Goal: Information Seeking & Learning: Understand process/instructions

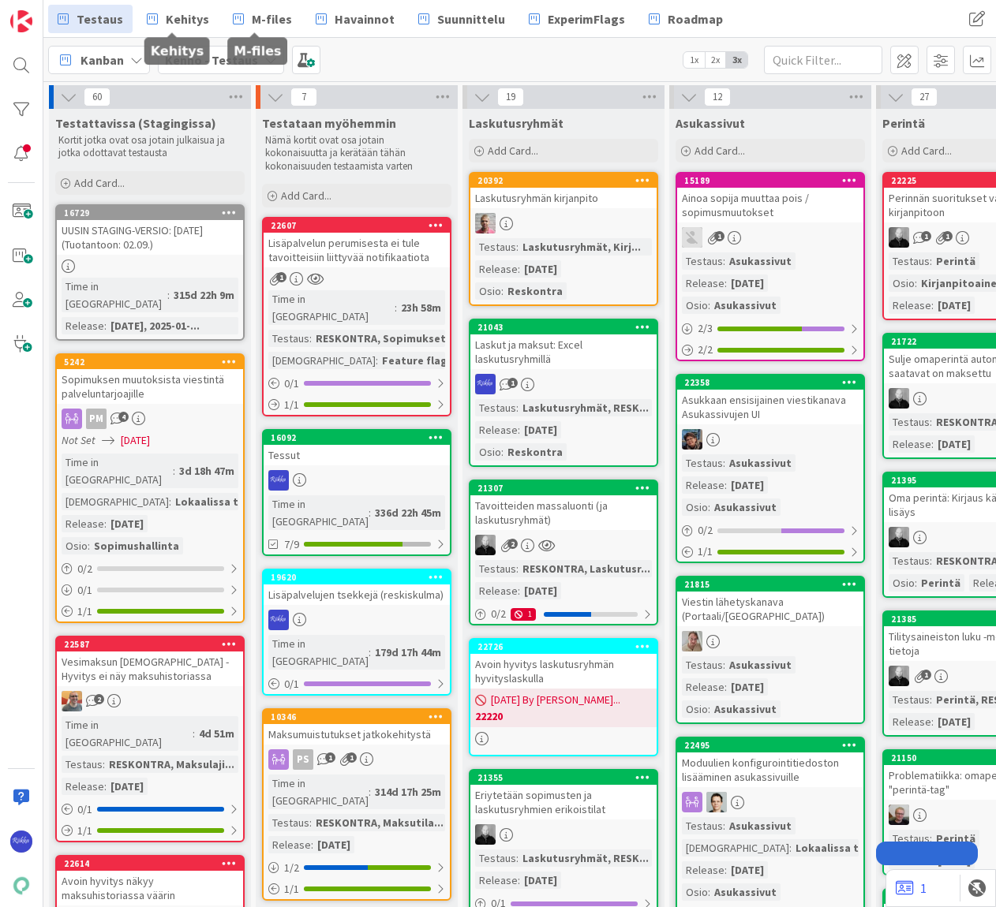
click at [181, 16] on span "Kehitys" at bounding box center [187, 18] width 43 height 19
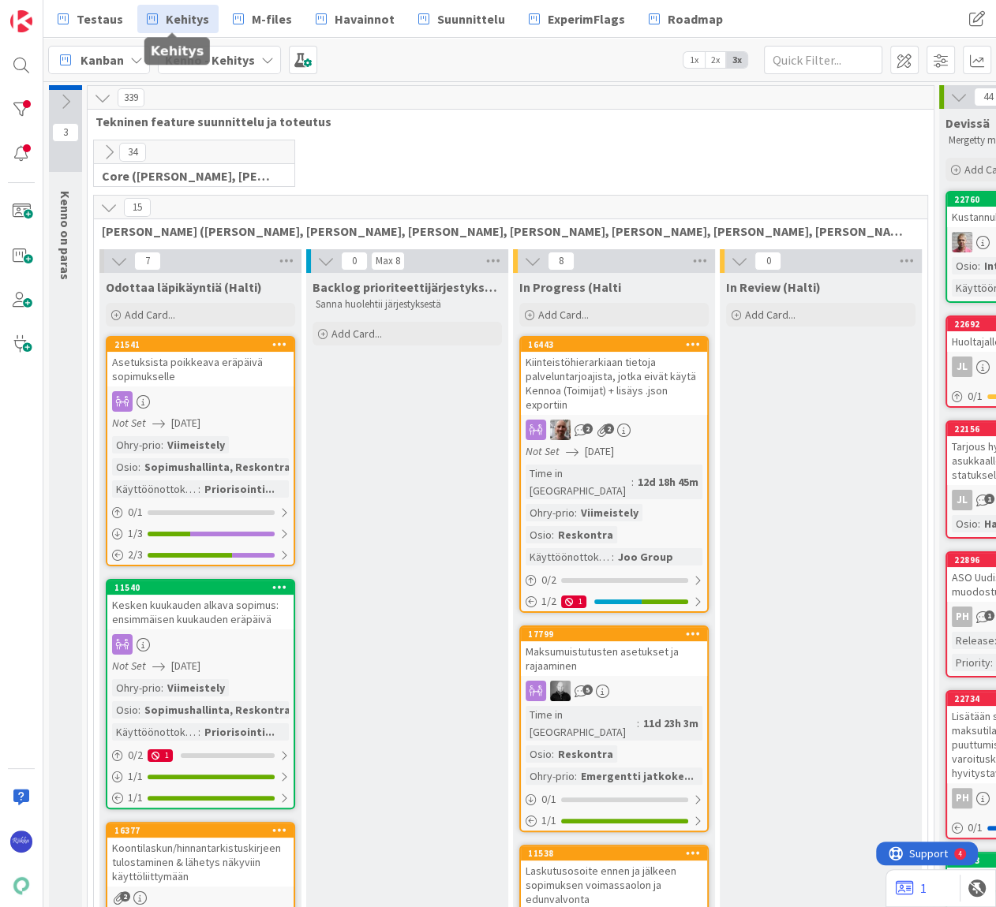
click at [685, 119] on span "Tekninen feature suunnittelu ja toteutus" at bounding box center [504, 122] width 818 height 16
click at [92, 13] on span "Testaus" at bounding box center [100, 18] width 47 height 19
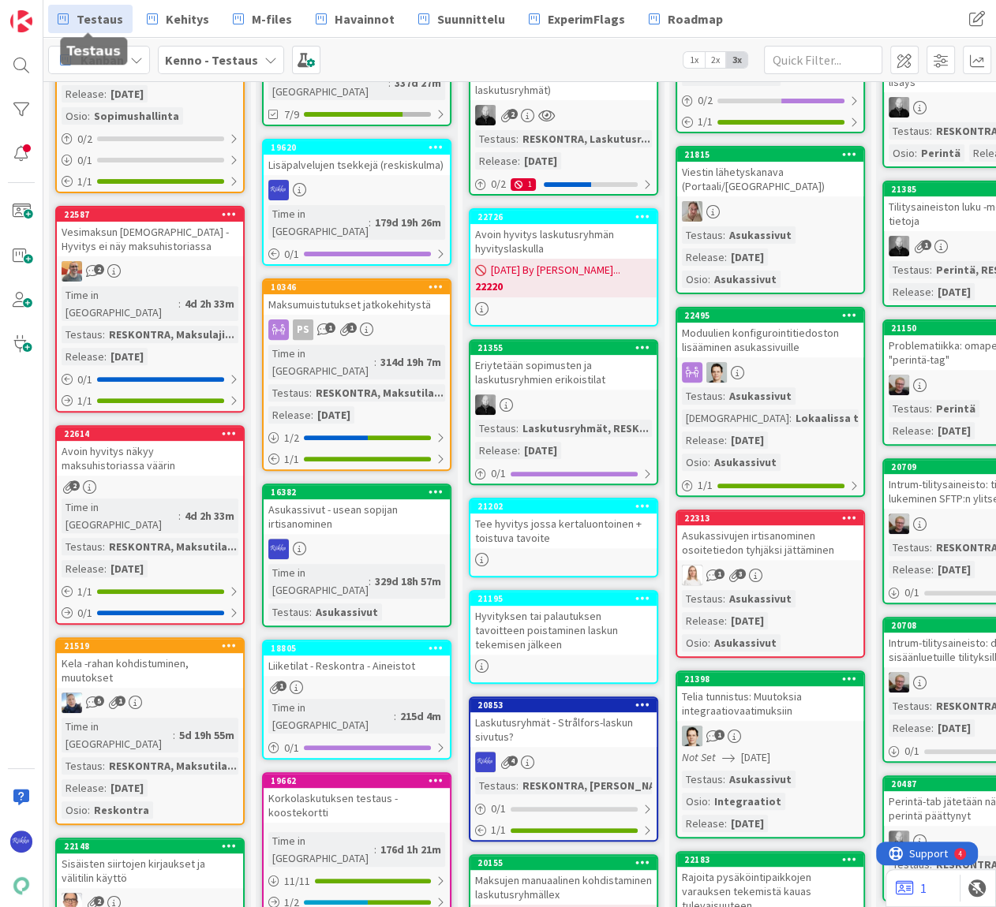
scroll to position [71, 0]
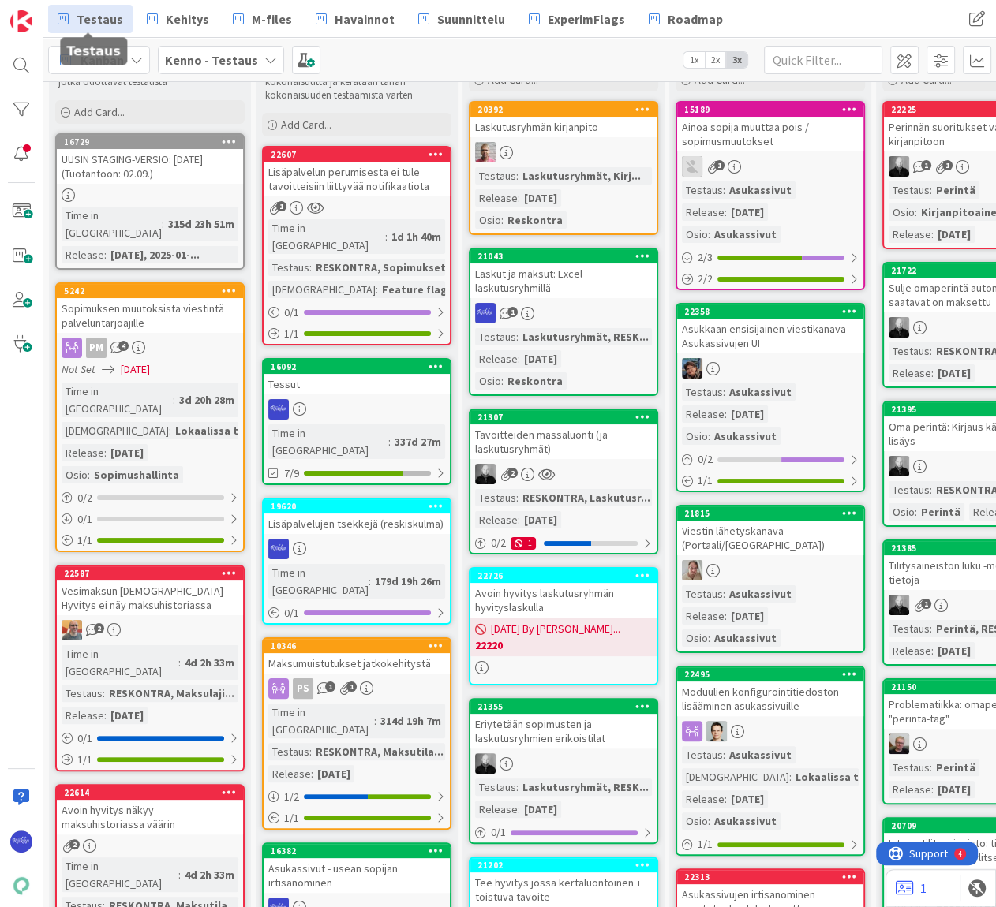
click at [566, 283] on div "Laskut ja maksut: Excel laskutusryhmillä" at bounding box center [563, 281] width 186 height 35
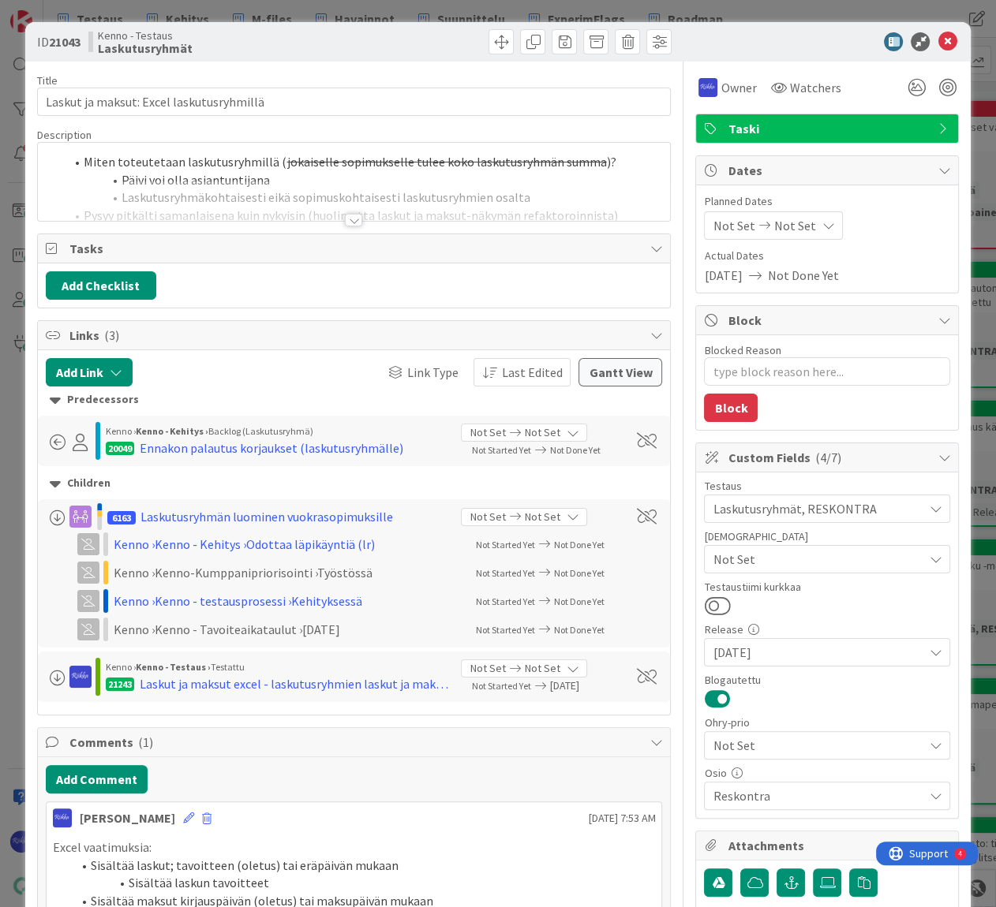
click at [350, 216] on div at bounding box center [353, 220] width 17 height 13
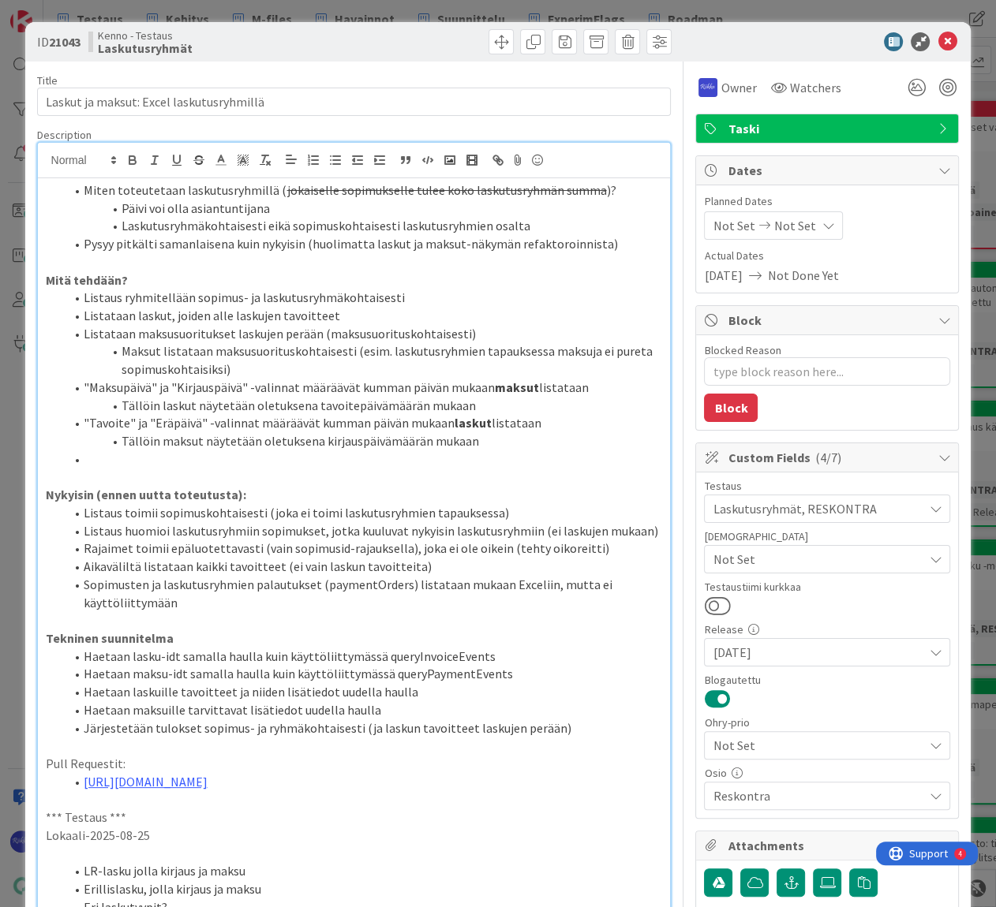
type textarea "x"
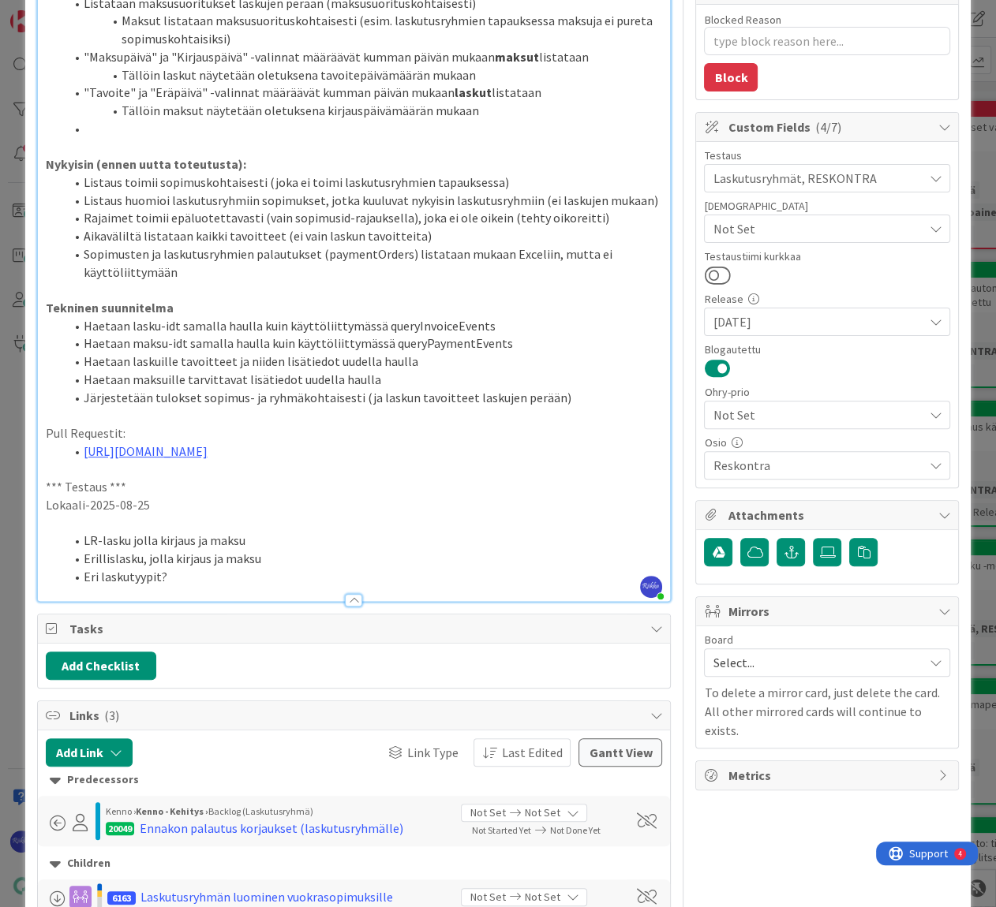
scroll to position [336, 0]
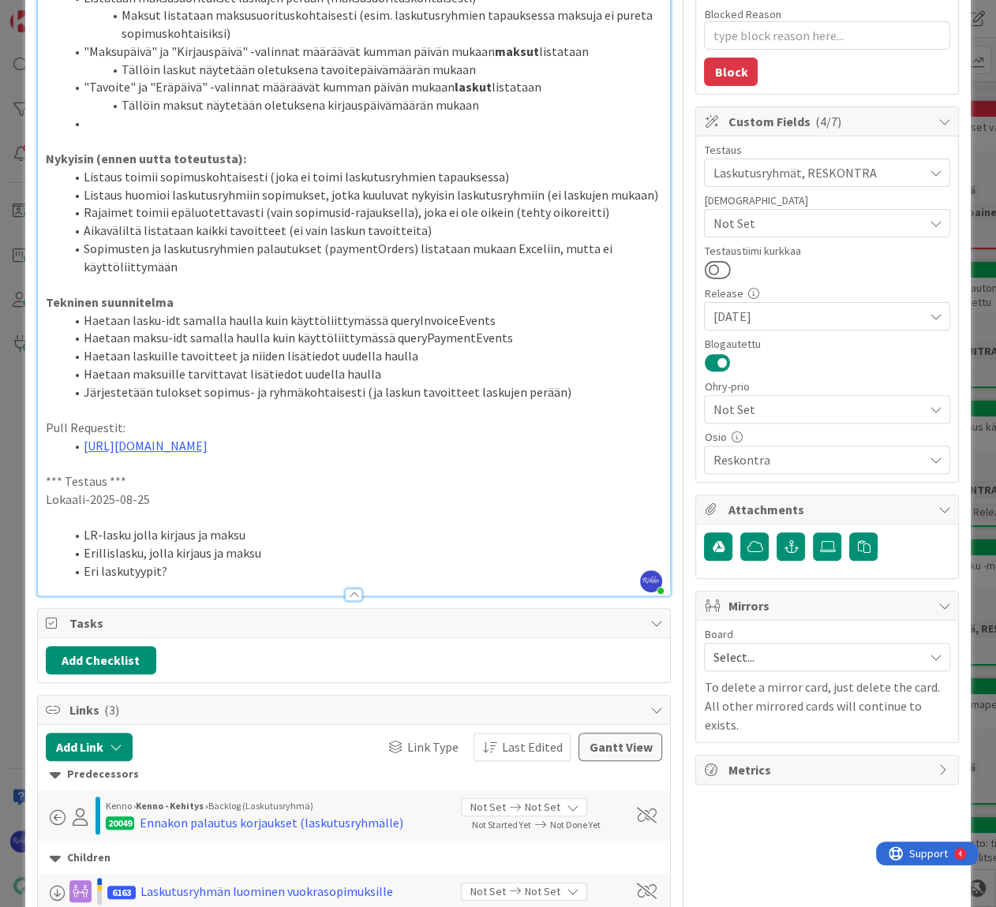
click at [200, 573] on li "Eri laskutyypit?" at bounding box center [364, 572] width 598 height 18
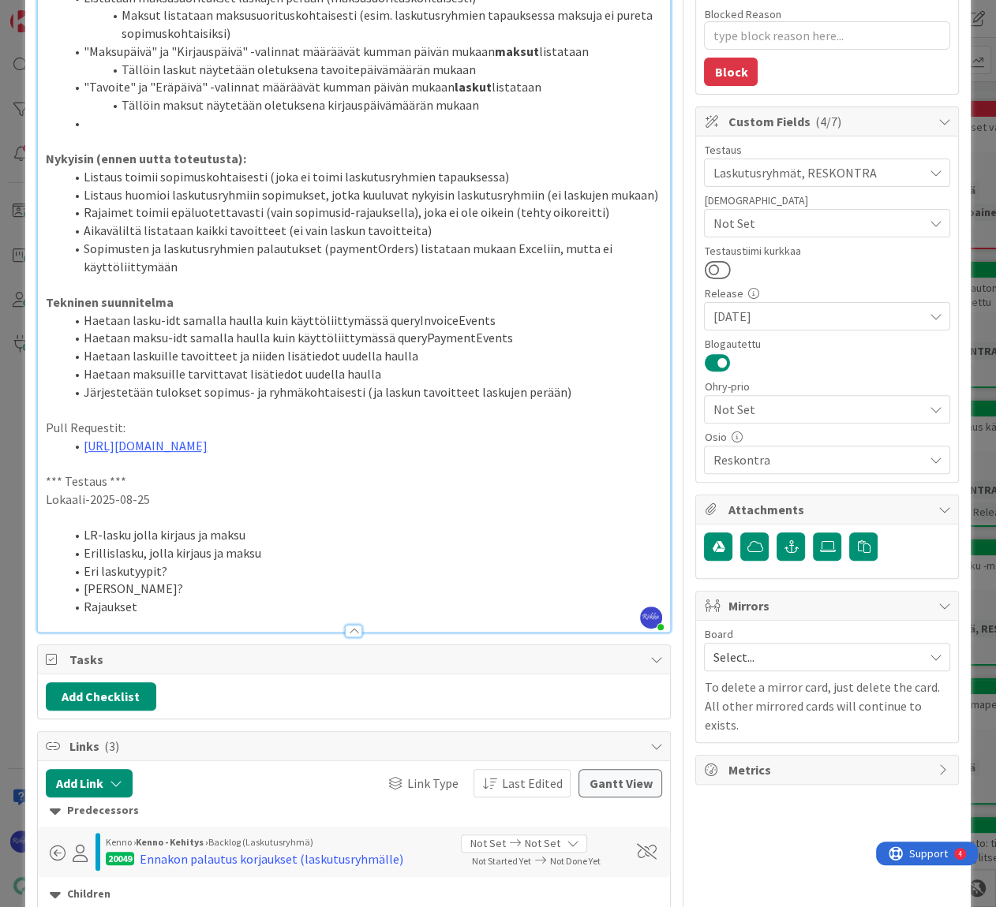
click at [158, 607] on li "Rajaukset" at bounding box center [364, 607] width 598 height 18
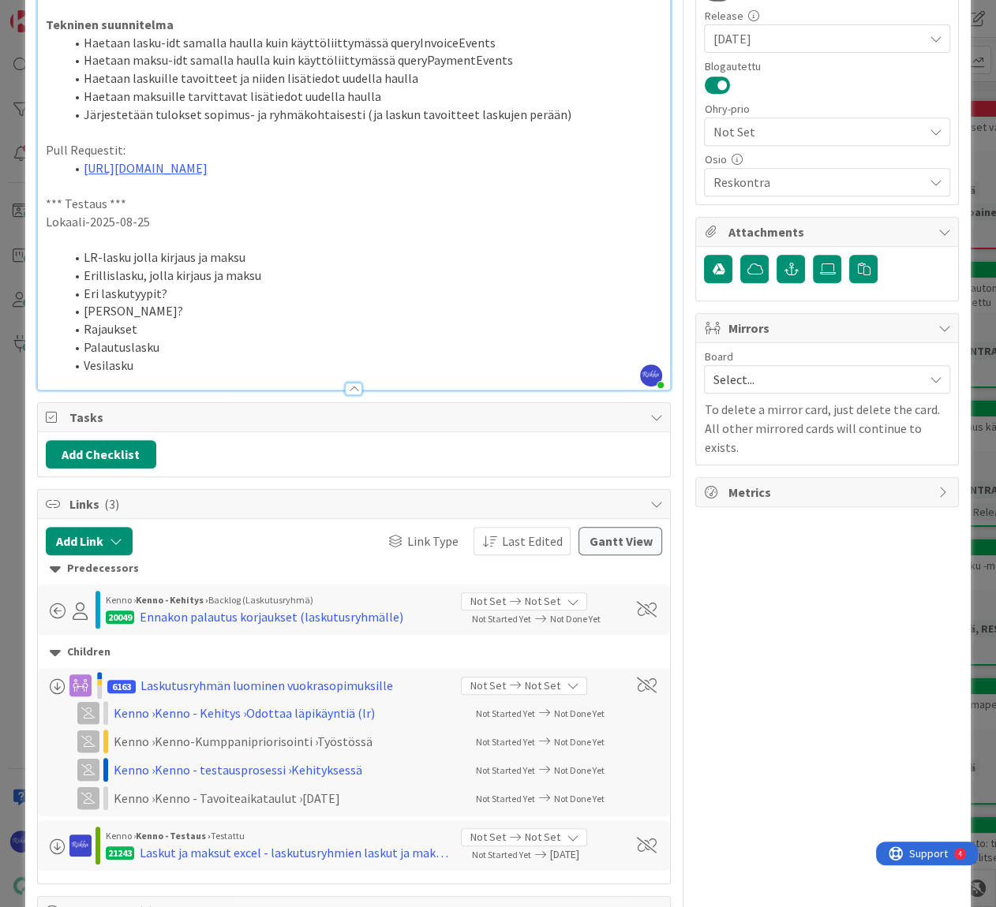
scroll to position [430, 0]
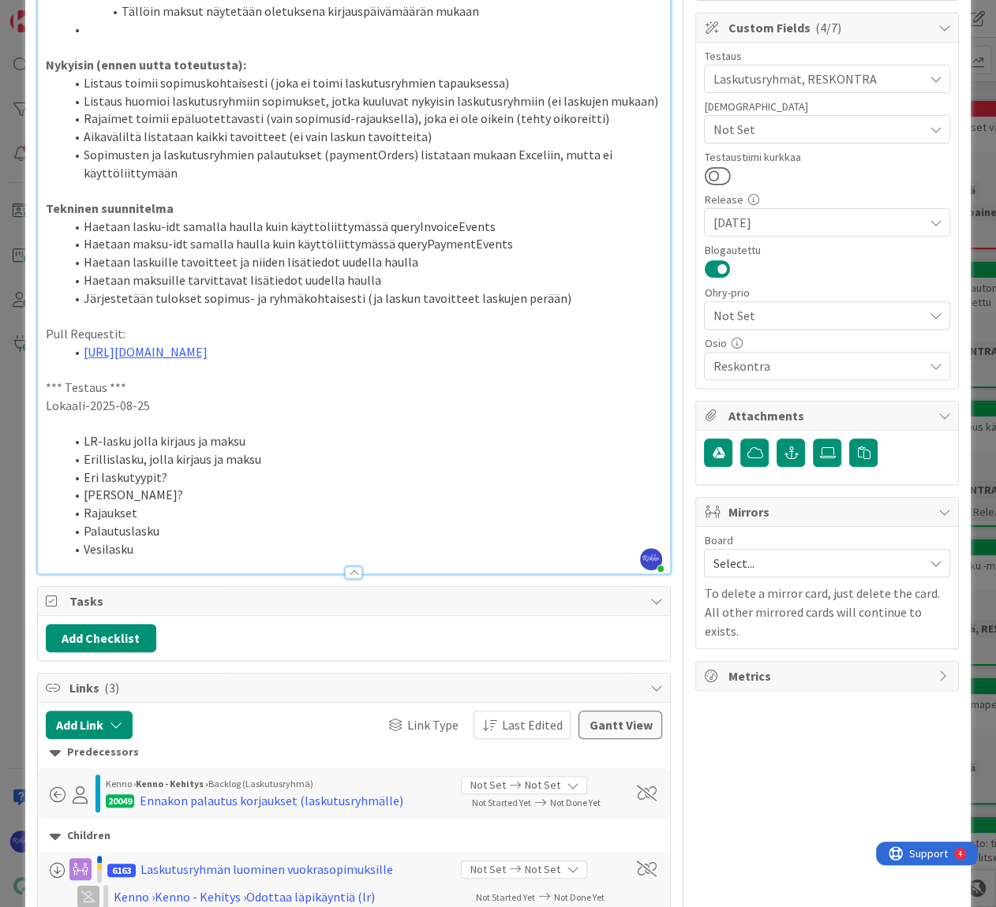
drag, startPoint x: 337, startPoint y: 353, endPoint x: 24, endPoint y: 354, distance: 313.2
click at [25, 354] on div "ID 21043 Kenno - Testaus Laskutusryhmät Title 40 / 128 Laskut ja maksut: Excel …" at bounding box center [498, 746] width 946 height 2309
copy link "[URL][DOMAIN_NAME]"
click at [212, 549] on li "Vesilasku" at bounding box center [364, 549] width 598 height 18
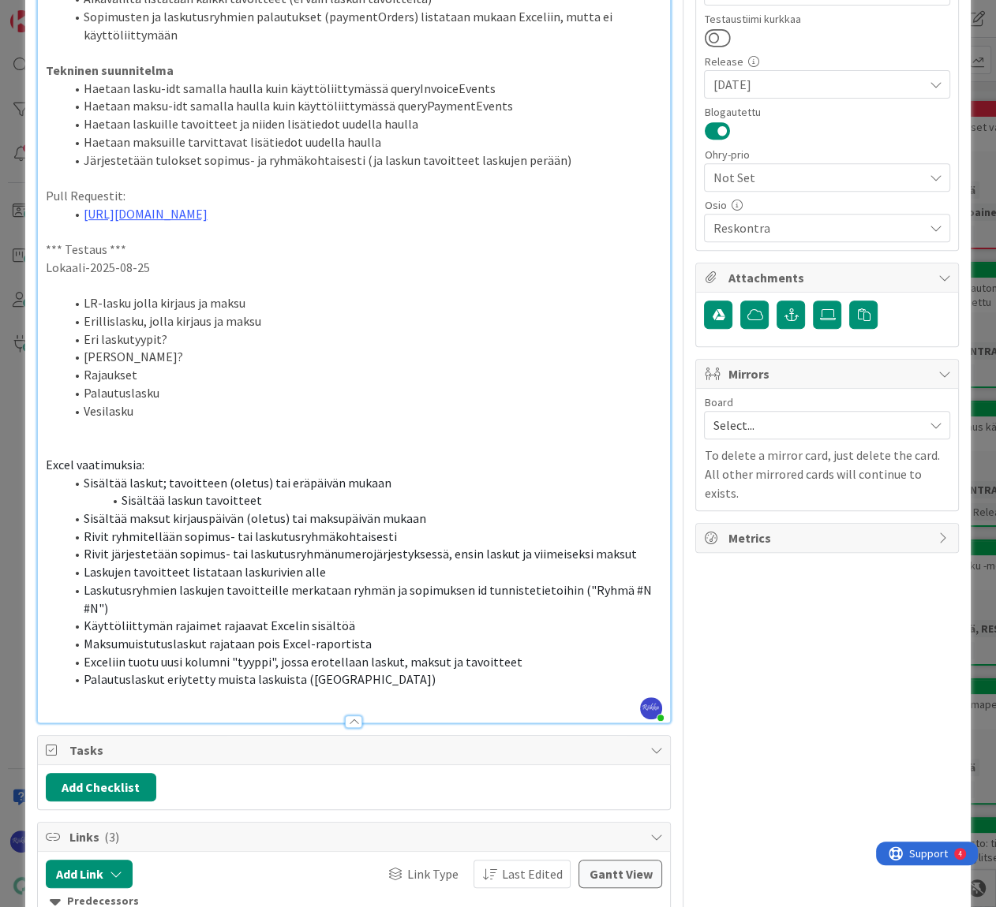
scroll to position [574, 0]
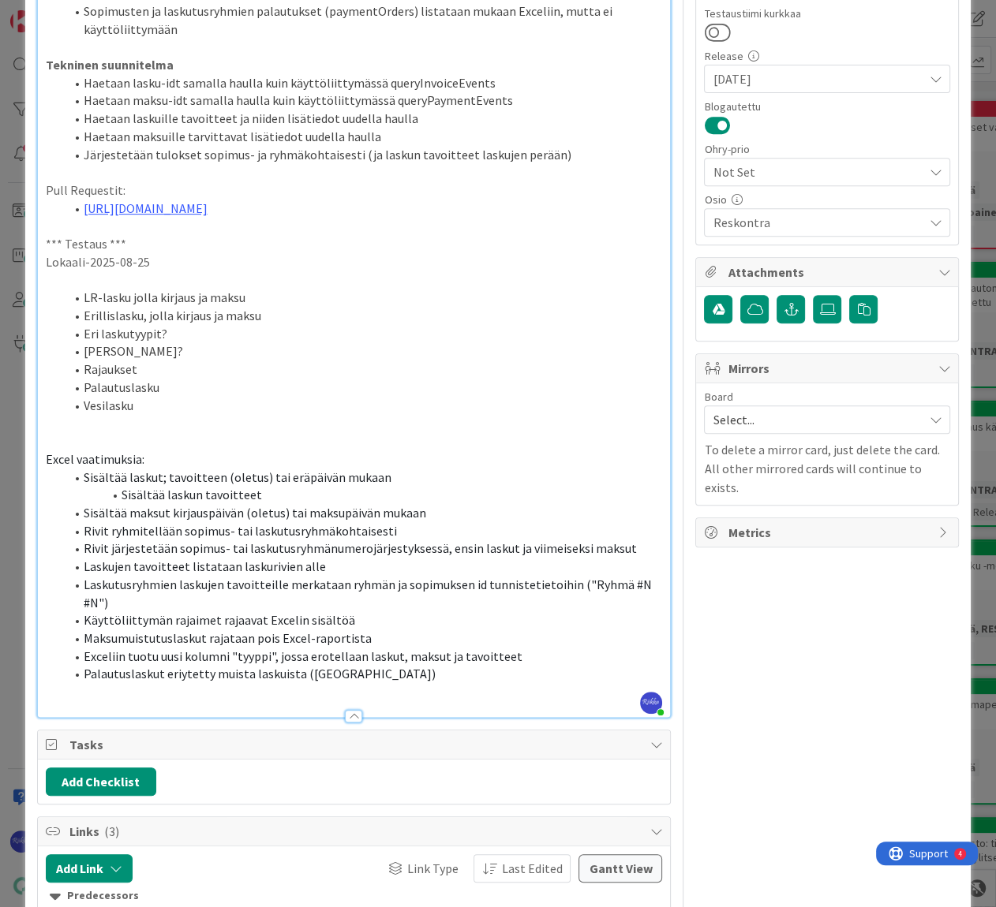
click at [471, 365] on li "Rajaukset" at bounding box center [364, 370] width 598 height 18
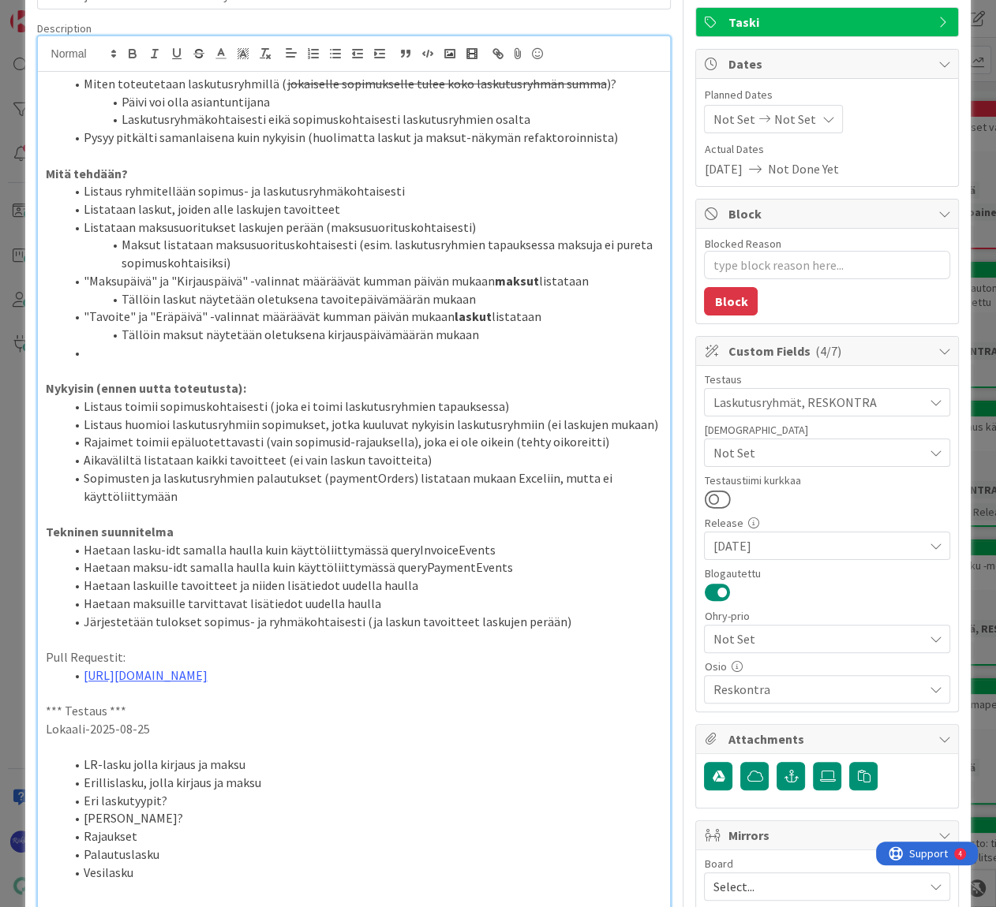
scroll to position [0, 0]
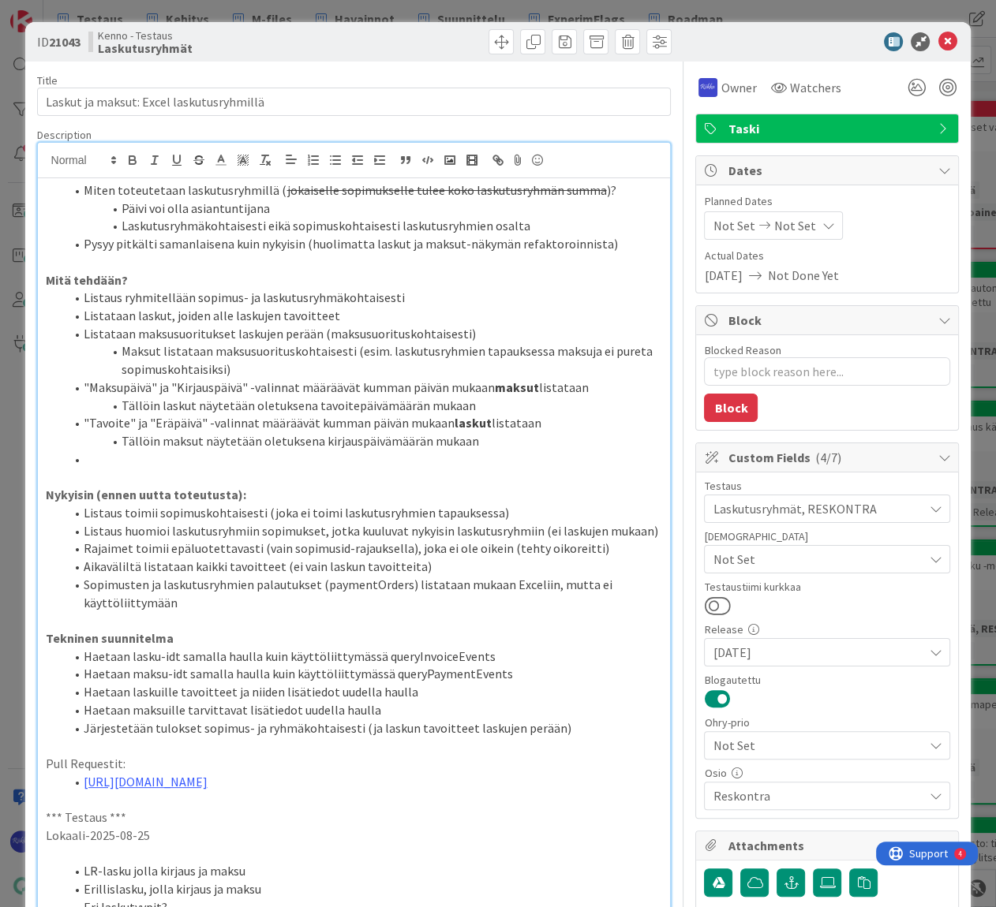
click at [445, 292] on li "Listaus ryhmitellään sopimus- ja laskutusryhmäkohtaisesti" at bounding box center [364, 298] width 598 height 18
click at [467, 376] on li "Maksut listataan maksusuorituskohtaisesti (esim. laskutusryhmien tapauksessa ma…" at bounding box center [364, 360] width 598 height 36
click at [310, 369] on li "Maksut listataan maksusuorituskohtaisesti (esim. laskutusryhmien tapauksessa ma…" at bounding box center [364, 360] width 598 height 36
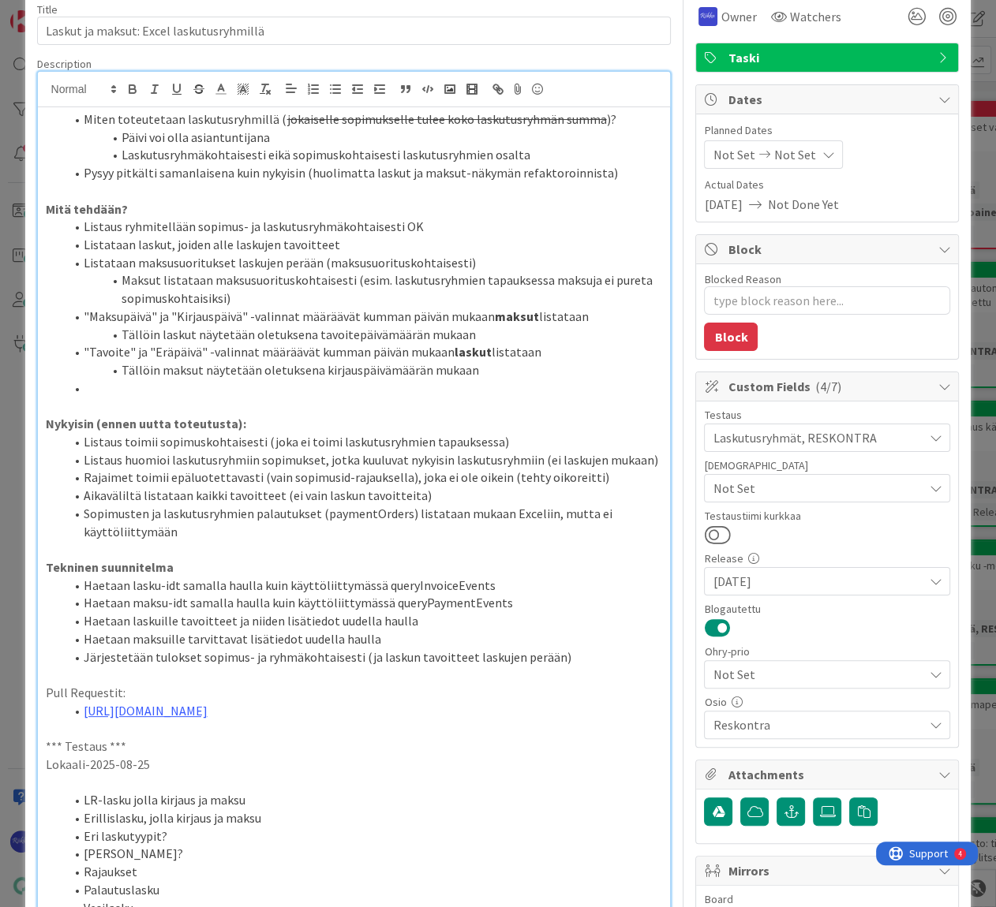
click at [377, 243] on li "Listataan laskut, joiden alle laskujen tavoitteet" at bounding box center [364, 245] width 598 height 18
click at [484, 267] on li "Listataan maksusuoritukset laskujen perään (maksusuorituskohtaisesti)" at bounding box center [364, 263] width 598 height 18
click at [357, 297] on li "Maksut listataan maksusuorituskohtaisesti (esim. laskutusryhmien tapauksessa ma…" at bounding box center [364, 289] width 598 height 36
click at [540, 341] on li "Tällöin laskut näytetään oletuksena tavoitepäivämäärän mukaan" at bounding box center [364, 335] width 598 height 18
drag, startPoint x: 121, startPoint y: 331, endPoint x: 466, endPoint y: 333, distance: 344.8
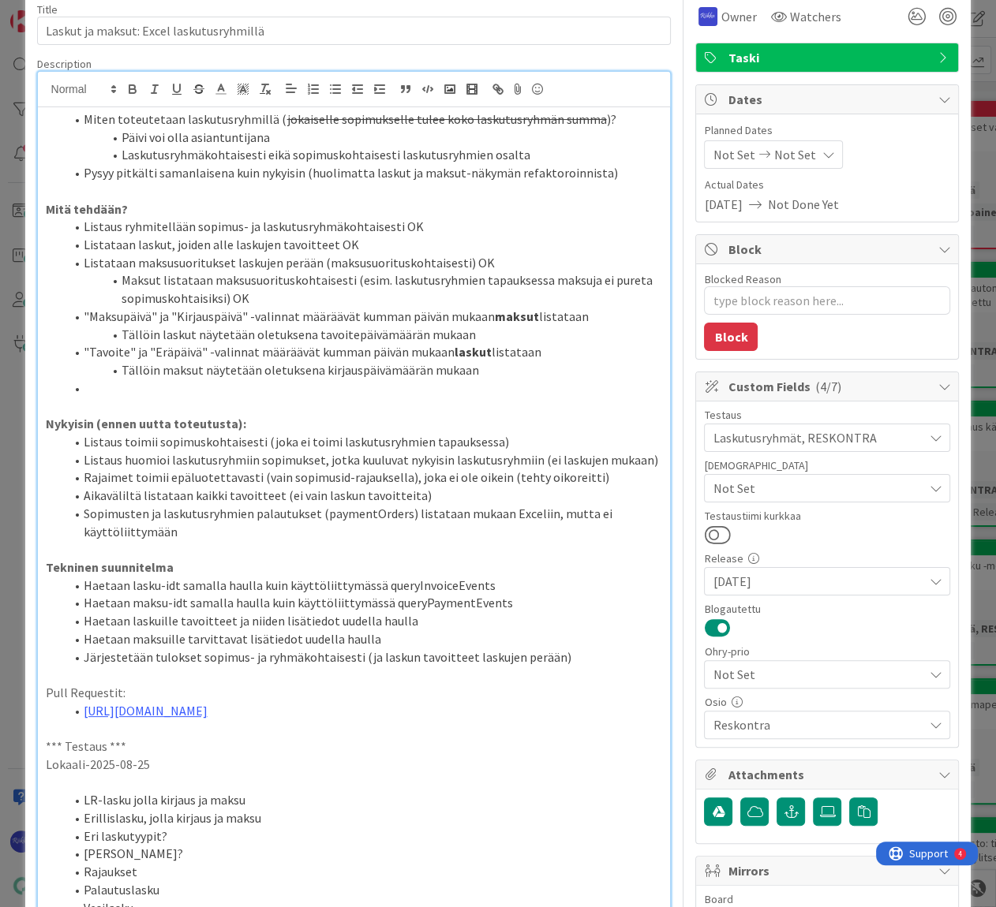
click at [466, 333] on li "Tällöin laskut näytetään oletuksena tavoitepäivämäärän mukaan" at bounding box center [364, 335] width 598 height 18
drag, startPoint x: 388, startPoint y: 318, endPoint x: 325, endPoint y: 323, distance: 63.3
click at [388, 318] on li ""Maksupäivä" ja "Kirjauspäivä" -valinnat määräävät kumman päivän mukaan maksut …" at bounding box center [364, 317] width 598 height 18
drag, startPoint x: 82, startPoint y: 312, endPoint x: 472, endPoint y: 330, distance: 390.1
click at [472, 330] on ol "Listaus ryhmitellään sopimus- ja laskutusryhmäkohtaisesti OK Listataan laskut, …" at bounding box center [354, 307] width 617 height 179
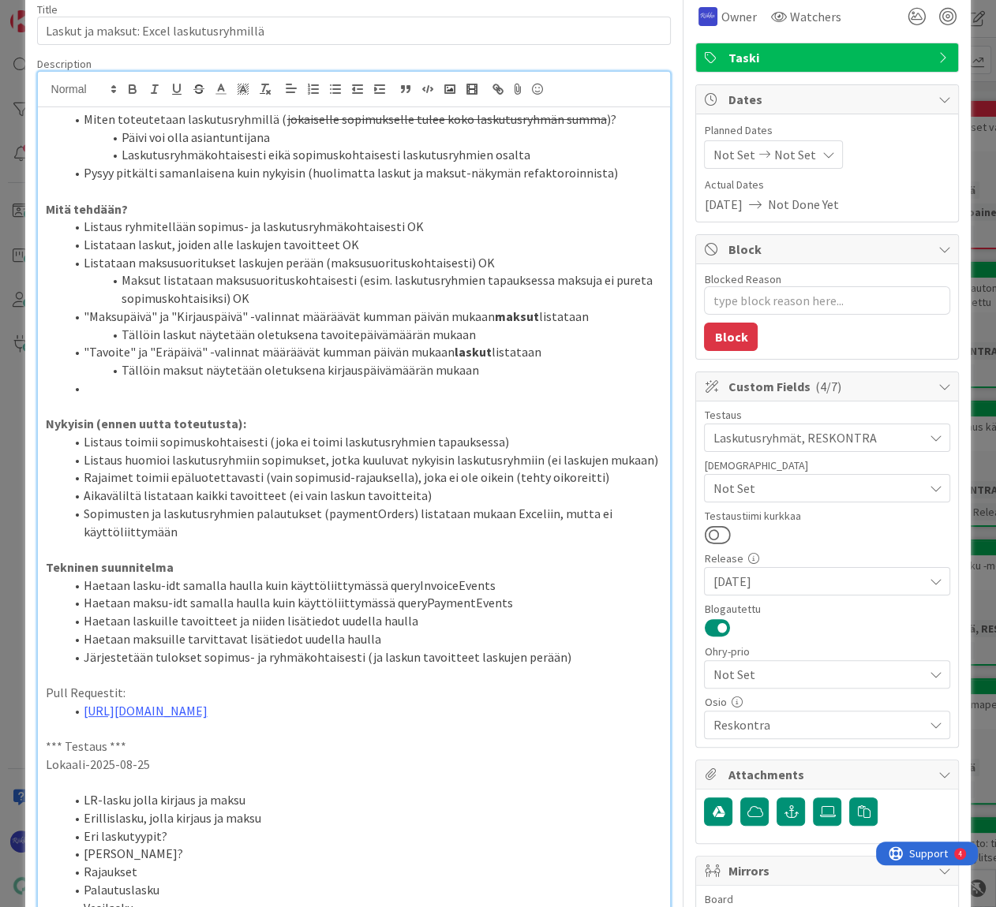
copy ol ""Maksupäivä" ja "Kirjauspäivä" -valinnat määräävät kumman päivän mukaan maksut …"
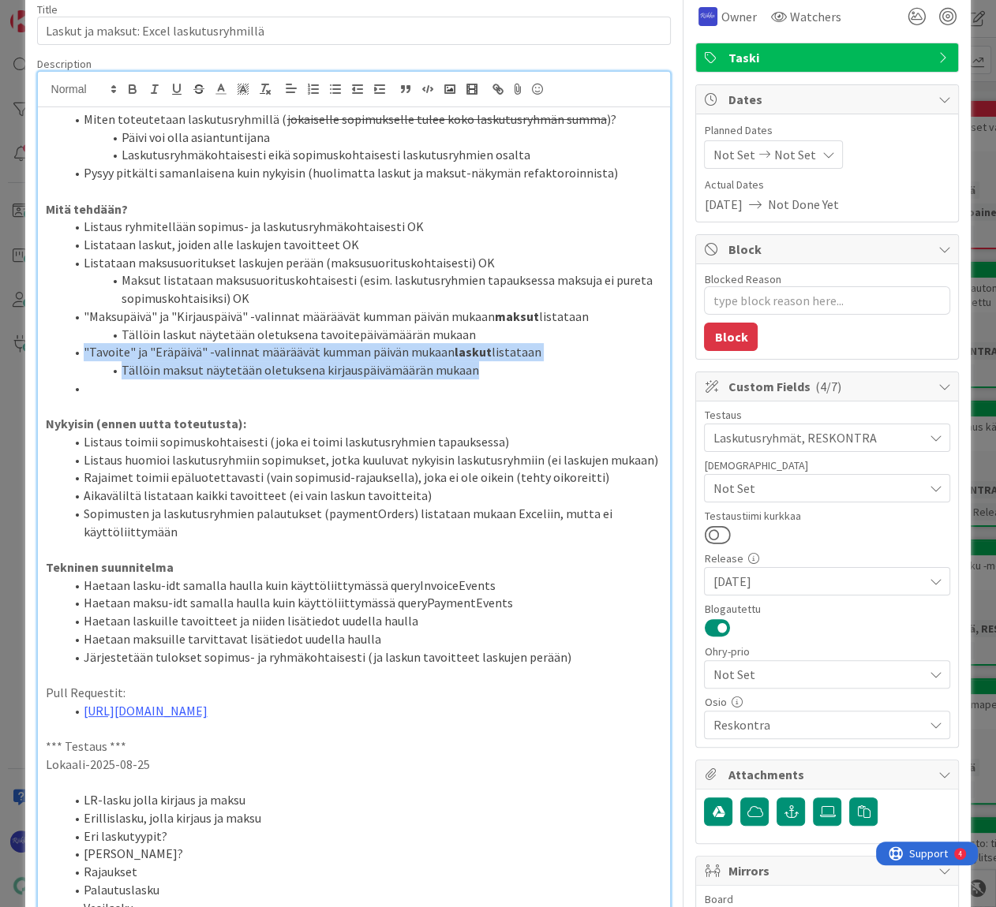
drag, startPoint x: 83, startPoint y: 346, endPoint x: 507, endPoint y: 365, distance: 424.1
click at [507, 365] on ol "Listaus ryhmitellään sopimus- ja laskutusryhmäkohtaisesti OK Listataan laskut, …" at bounding box center [354, 307] width 617 height 179
copy ol ""Tavoite" ja "Eräpäivä" -valinnat määräävät kumman päivän mukaan laskut listata…"
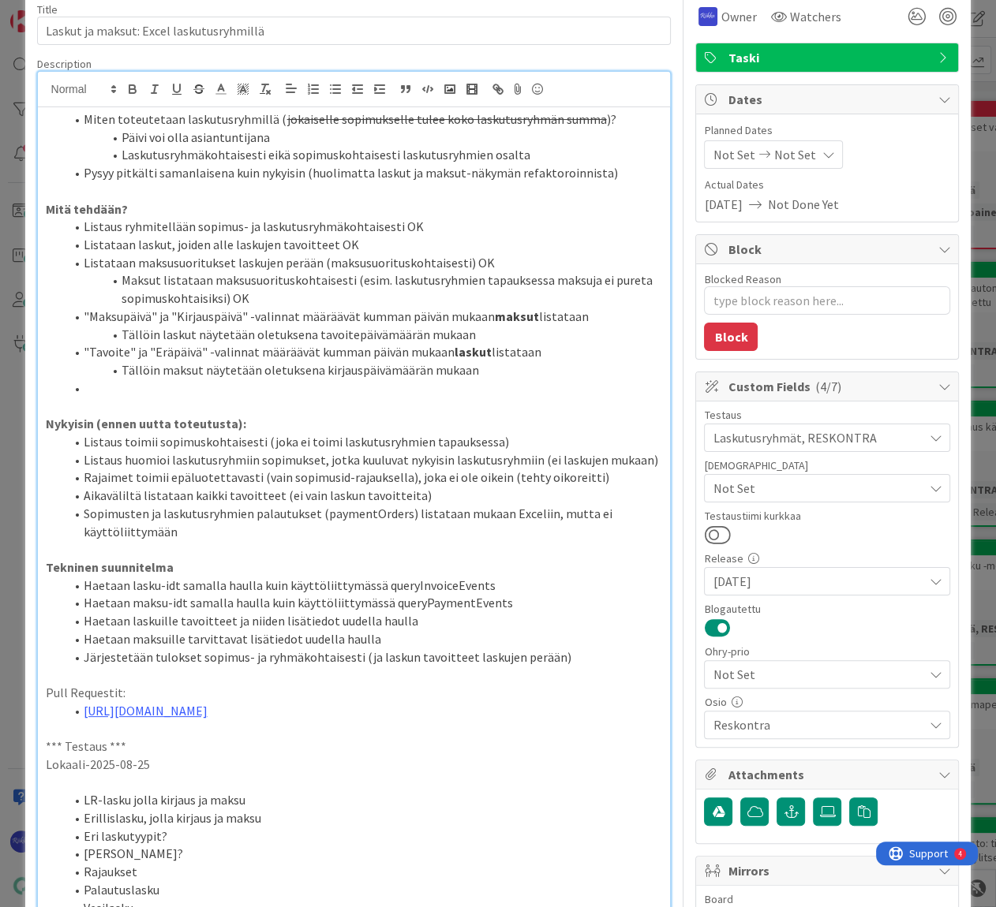
click at [393, 335] on li "Tällöin laskut näytetään oletuksena tavoitepäivämäärän mukaan" at bounding box center [364, 335] width 598 height 18
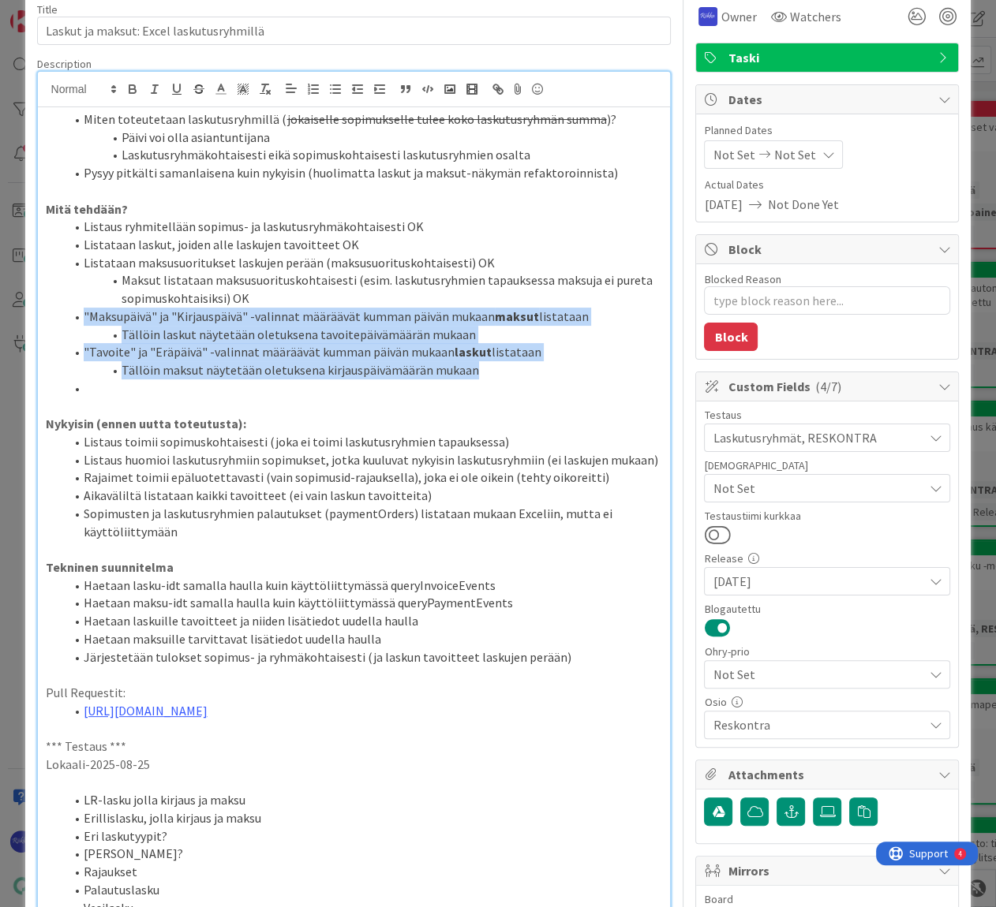
drag, startPoint x: 82, startPoint y: 308, endPoint x: 484, endPoint y: 386, distance: 409.7
click at [484, 386] on ol "Listaus ryhmitellään sopimus- ja laskutusryhmäkohtaisesti OK Listataan laskut, …" at bounding box center [354, 307] width 617 height 179
click at [219, 91] on icon at bounding box center [221, 89] width 14 height 14
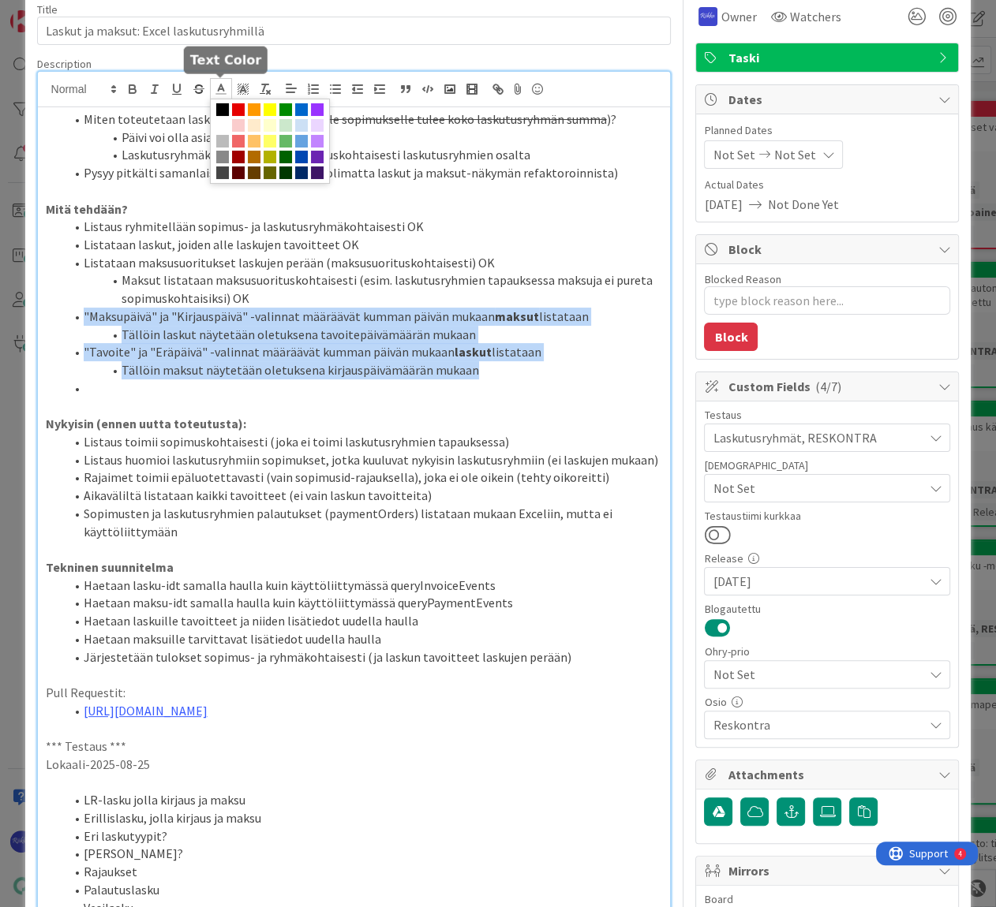
click at [237, 110] on span at bounding box center [238, 109] width 13 height 13
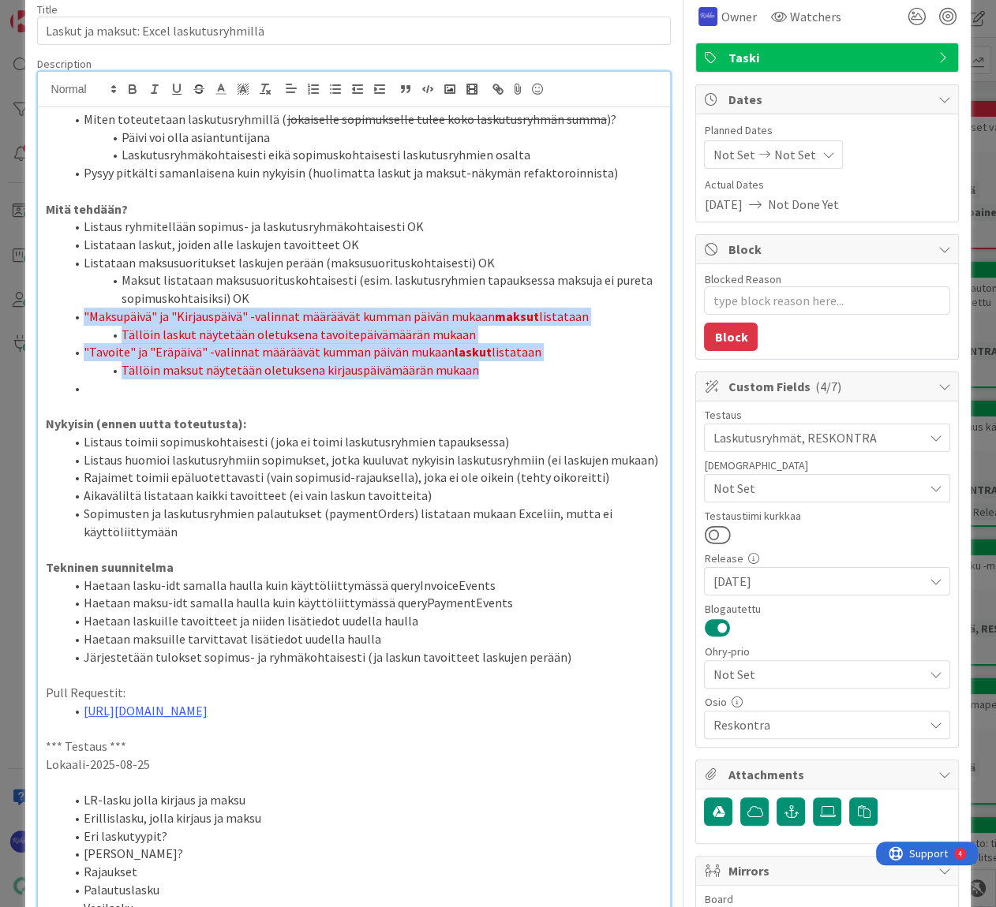
click at [508, 370] on li "Tällöin maksut näytetään oletuksena kirjauspäivämäärän mukaan" at bounding box center [364, 370] width 598 height 18
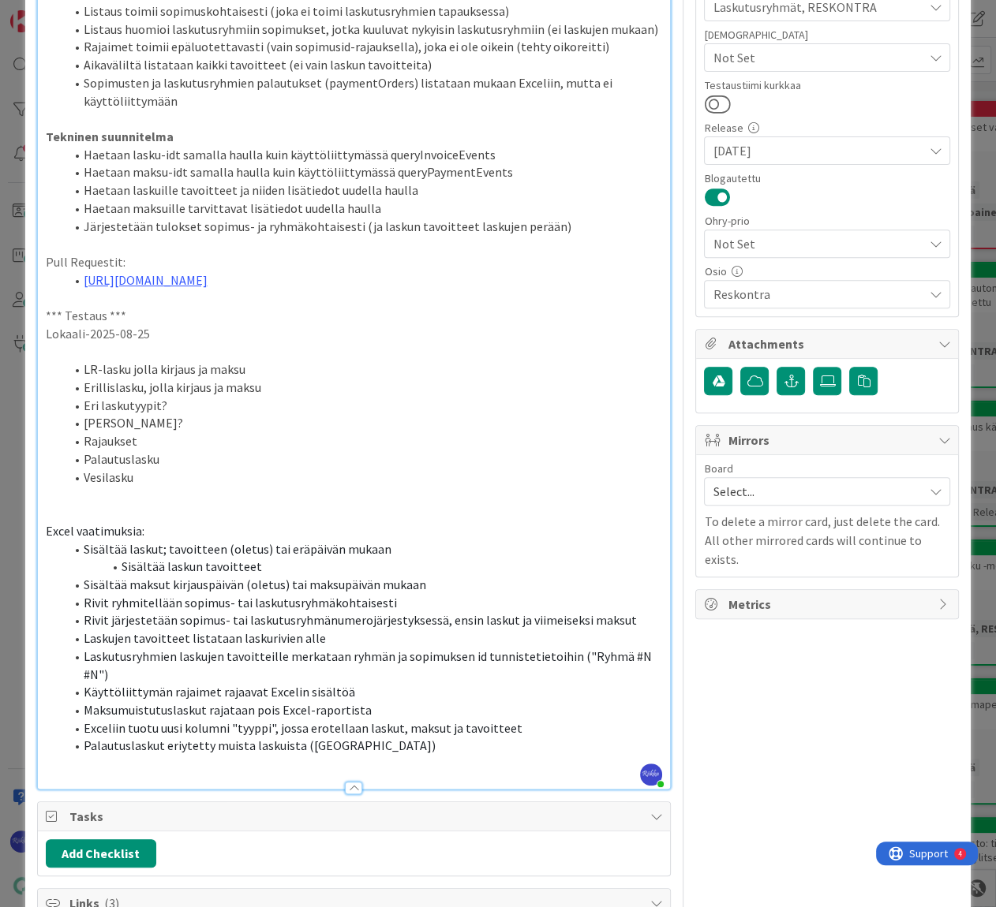
scroll to position [645, 0]
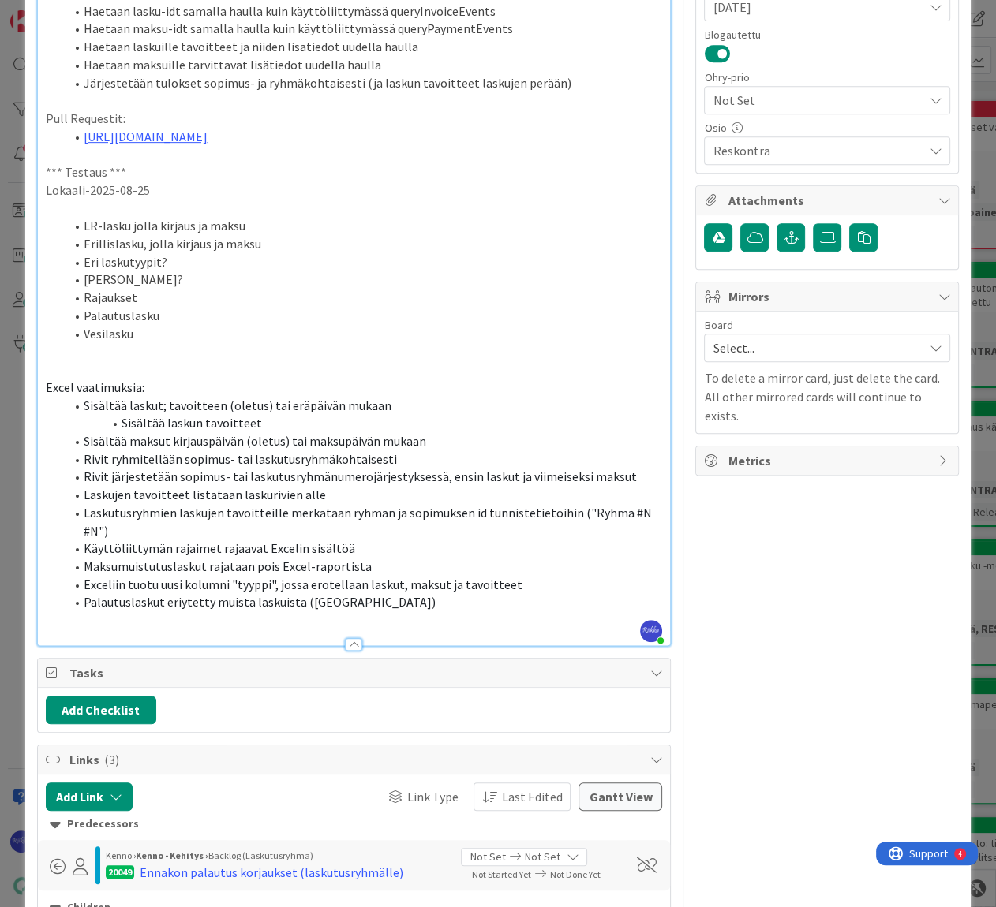
click at [331, 424] on li "Sisältää laskun tavoitteet" at bounding box center [364, 423] width 598 height 18
click at [462, 442] on li "Sisältää maksut kirjauspäivän (oletus) tai maksupäivän mukaan" at bounding box center [364, 441] width 598 height 18
click at [637, 480] on li "Rivit järjestetään sopimus- tai laskutusryhmänumerojärjestyksessä, ensin laskut…" at bounding box center [364, 477] width 598 height 18
click at [385, 489] on li "Laskujen tavoitteet listataan laskurivien alle" at bounding box center [364, 495] width 598 height 18
click at [200, 523] on li "Laskutusryhmien laskujen tavoitteille merkataan ryhmän ja sopimuksen id tunnist…" at bounding box center [364, 522] width 598 height 36
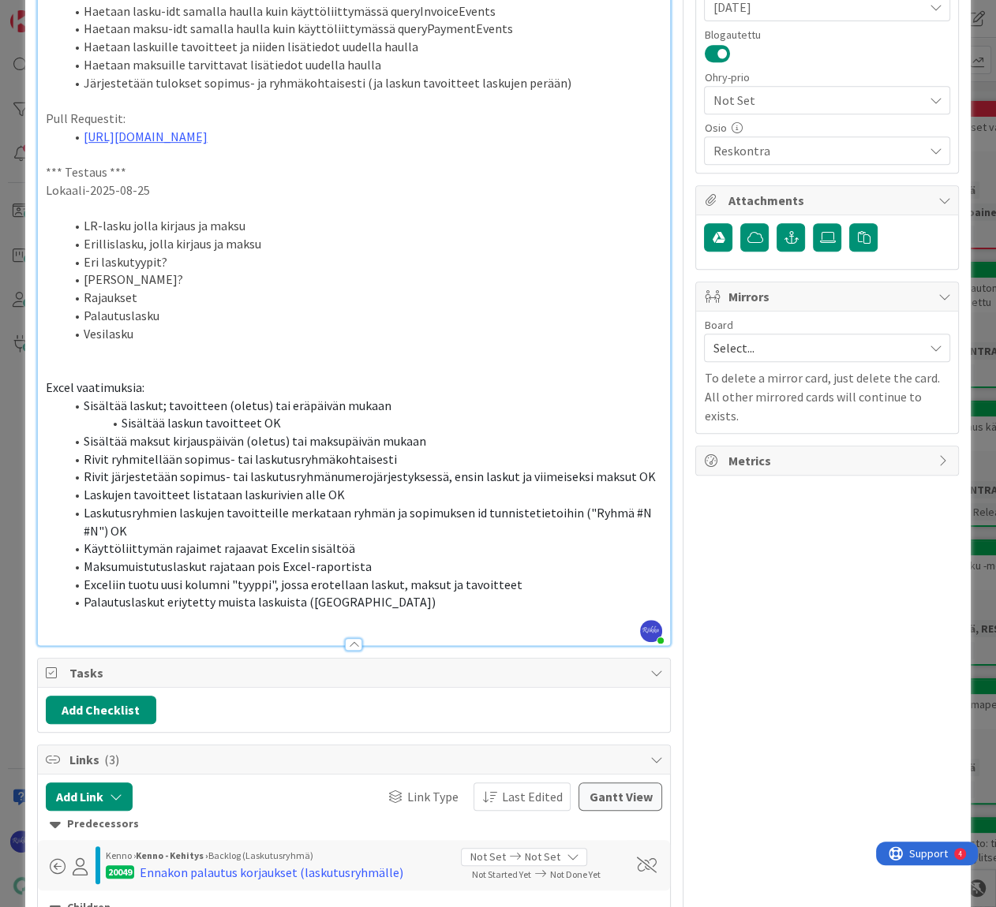
click at [384, 550] on li "Käyttöliittymän rajaimet rajaavat Excelin sisältöä" at bounding box center [364, 549] width 598 height 18
click at [394, 566] on li "Maksumuistutuslaskut rajataan pois Excel-raportista" at bounding box center [364, 567] width 598 height 18
click at [568, 587] on li "Exceliin tuotu uusi kolumni "tyyppi", jossa erotellaan laskut, maksut ja tavoit…" at bounding box center [364, 585] width 598 height 18
type textarea "x"
